Goal: Task Accomplishment & Management: Manage account settings

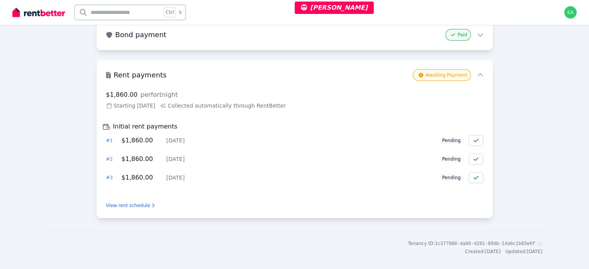
scroll to position [116, 0]
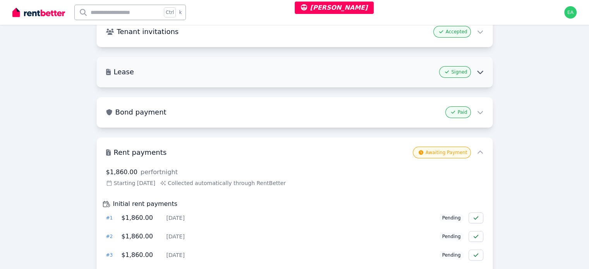
click at [479, 74] on icon at bounding box center [480, 72] width 7 height 7
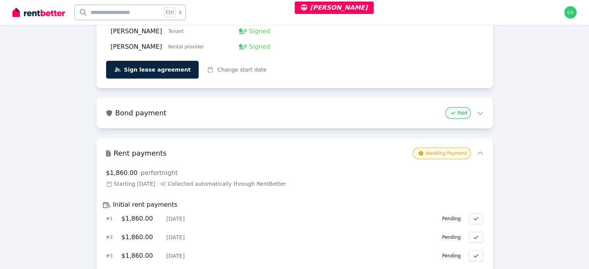
scroll to position [310, 0]
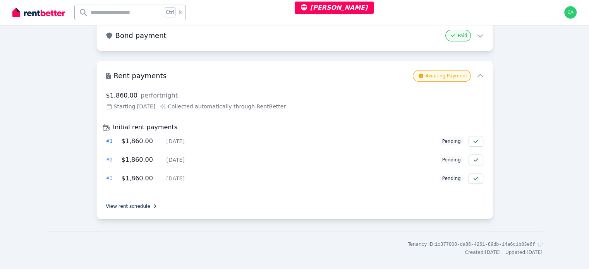
click at [146, 205] on link "View rent schedule" at bounding box center [294, 206] width 377 height 6
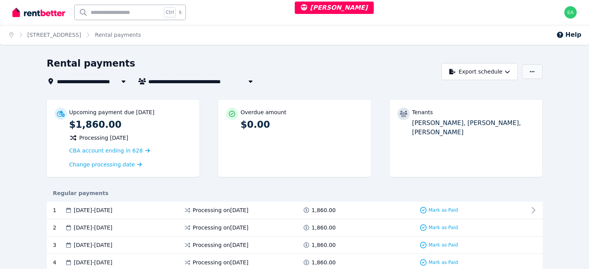
click at [535, 74] on icon "button" at bounding box center [532, 71] width 5 height 5
click at [511, 91] on p "Adjust Rent" at bounding box center [492, 91] width 37 height 8
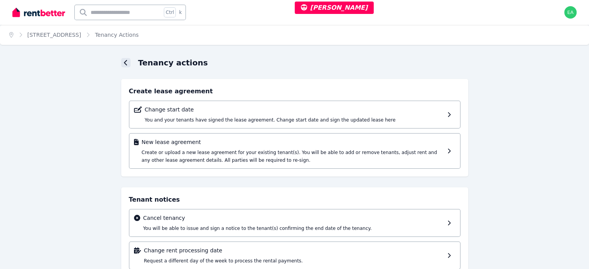
click at [123, 63] on div at bounding box center [125, 62] width 9 height 9
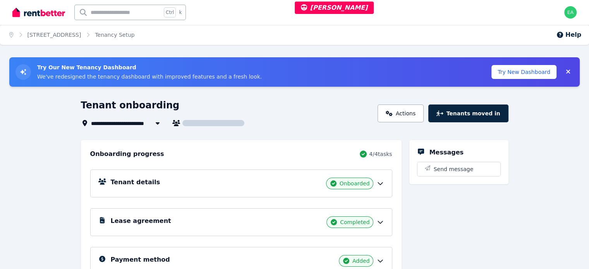
scroll to position [103, 0]
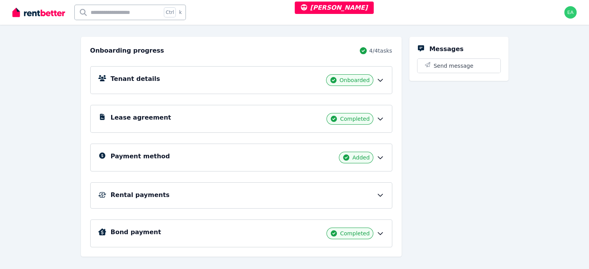
click at [384, 196] on icon at bounding box center [381, 195] width 8 height 8
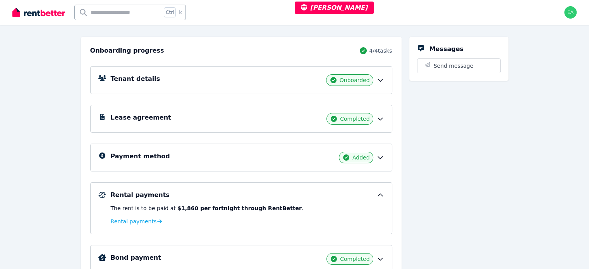
scroll to position [129, 0]
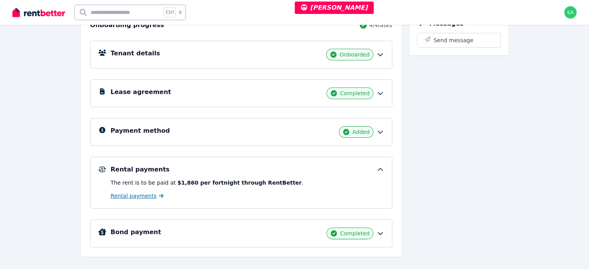
click at [124, 196] on span "Rental payments" at bounding box center [134, 196] width 46 height 8
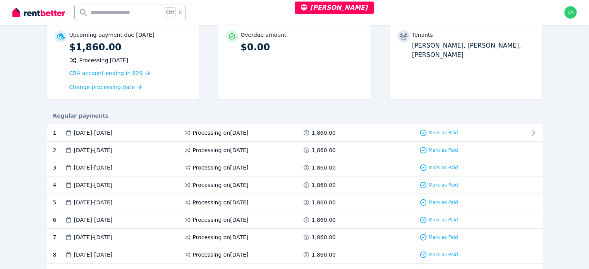
scroll to position [116, 0]
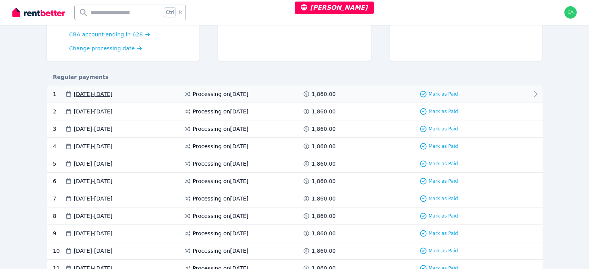
click at [541, 95] on icon at bounding box center [535, 94] width 9 height 9
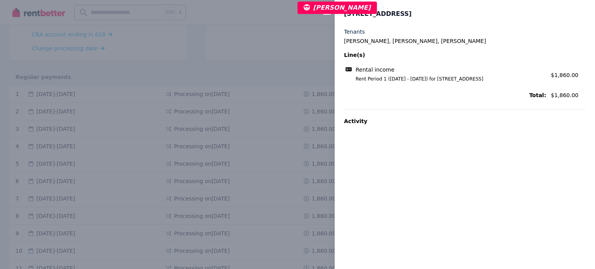
click at [282, 43] on div "Close panel [STREET_ADDRESS] Tenants [PERSON_NAME], [PERSON_NAME], [PERSON_NAME…" at bounding box center [297, 134] width 595 height 269
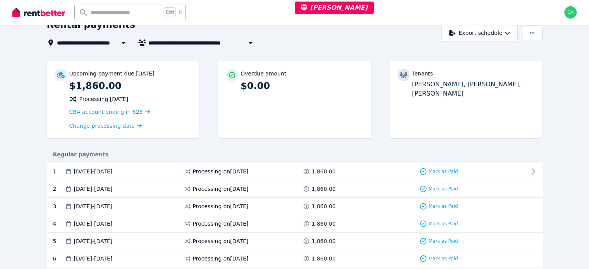
scroll to position [0, 0]
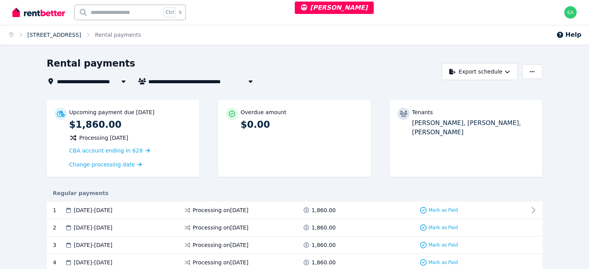
click at [52, 38] on link "[STREET_ADDRESS]" at bounding box center [55, 35] width 54 height 6
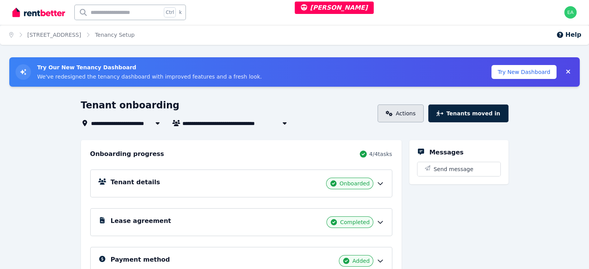
click at [419, 113] on link "Actions" at bounding box center [401, 114] width 46 height 18
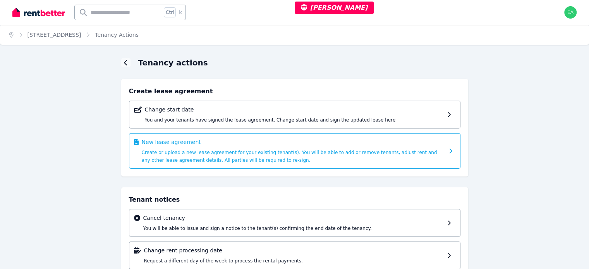
click at [443, 162] on div "New lease agreement Create or upload a new lease agreement for your existing te…" at bounding box center [293, 151] width 303 height 26
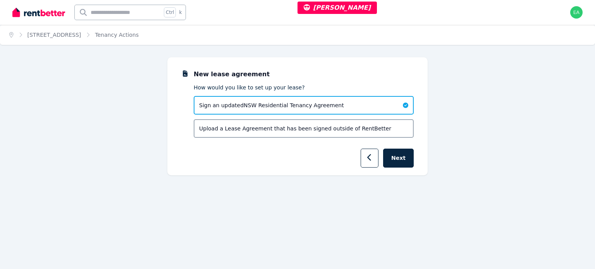
click at [341, 126] on span "Upload a Lease Agreement that has been signed outside of RentBetter" at bounding box center [295, 129] width 192 height 8
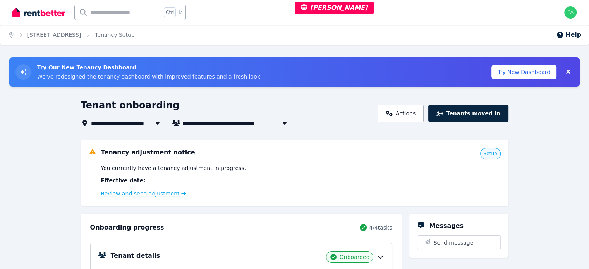
click at [141, 193] on link "Review and send adjustment" at bounding box center [143, 194] width 85 height 6
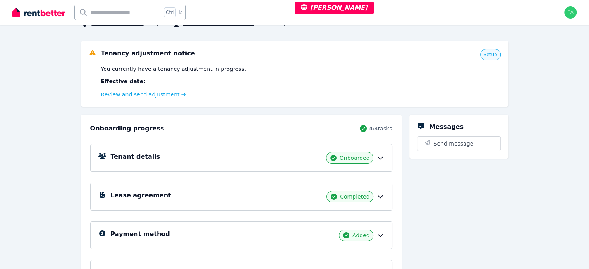
scroll to position [60, 0]
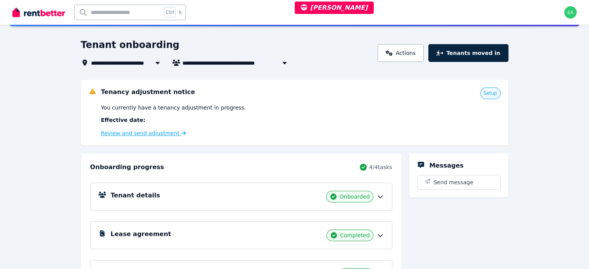
click at [107, 134] on link "Review and send adjustment" at bounding box center [143, 133] width 85 height 6
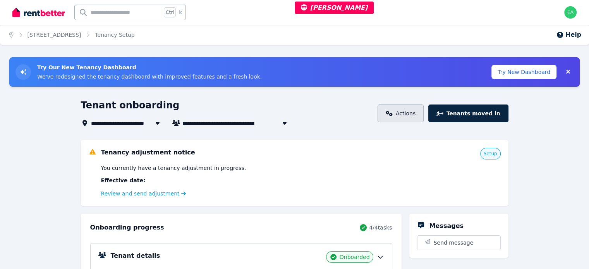
click at [424, 117] on link "Actions" at bounding box center [401, 114] width 46 height 18
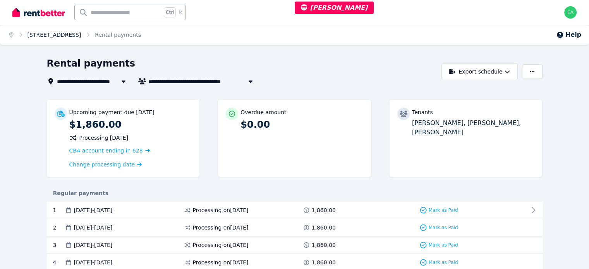
click at [70, 33] on link "[STREET_ADDRESS]" at bounding box center [55, 35] width 54 height 6
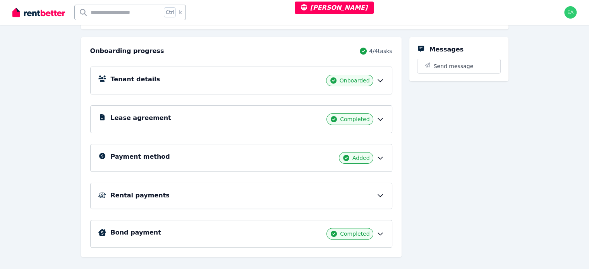
scroll to position [22, 0]
